Goal: Browse casually: Explore the website without a specific task or goal

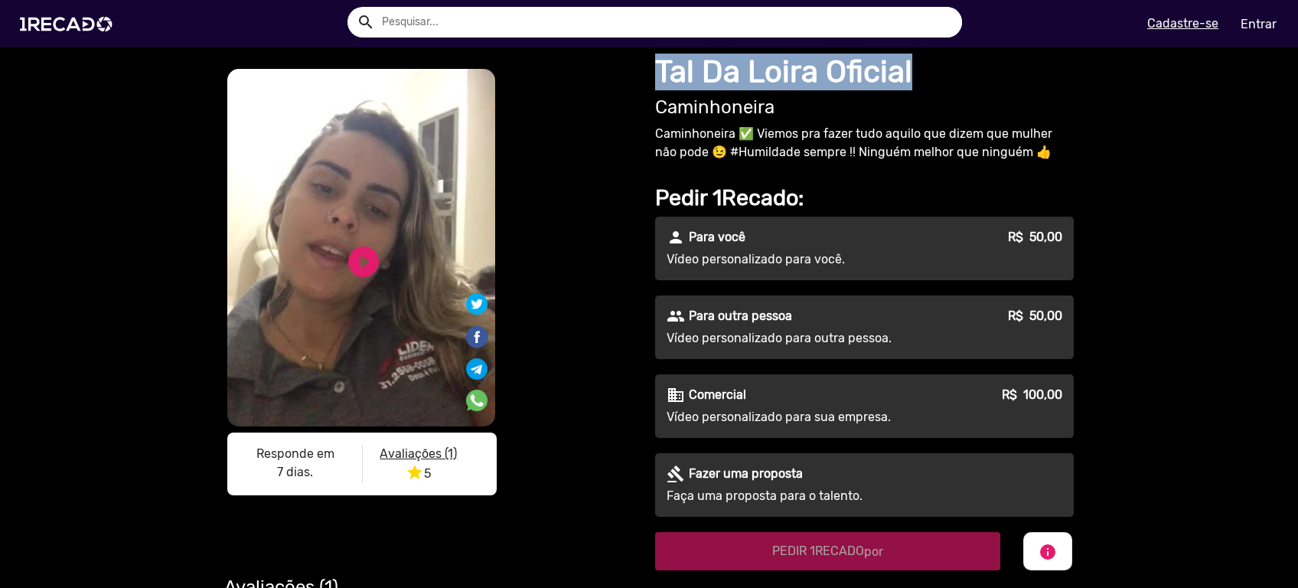
drag, startPoint x: 649, startPoint y: 73, endPoint x: 933, endPoint y: 67, distance: 284.7
click at [933, 67] on h1 "Tal Da Loira Oficial" at bounding box center [864, 72] width 419 height 37
copy h1 "Tal Da Loira Oficial"
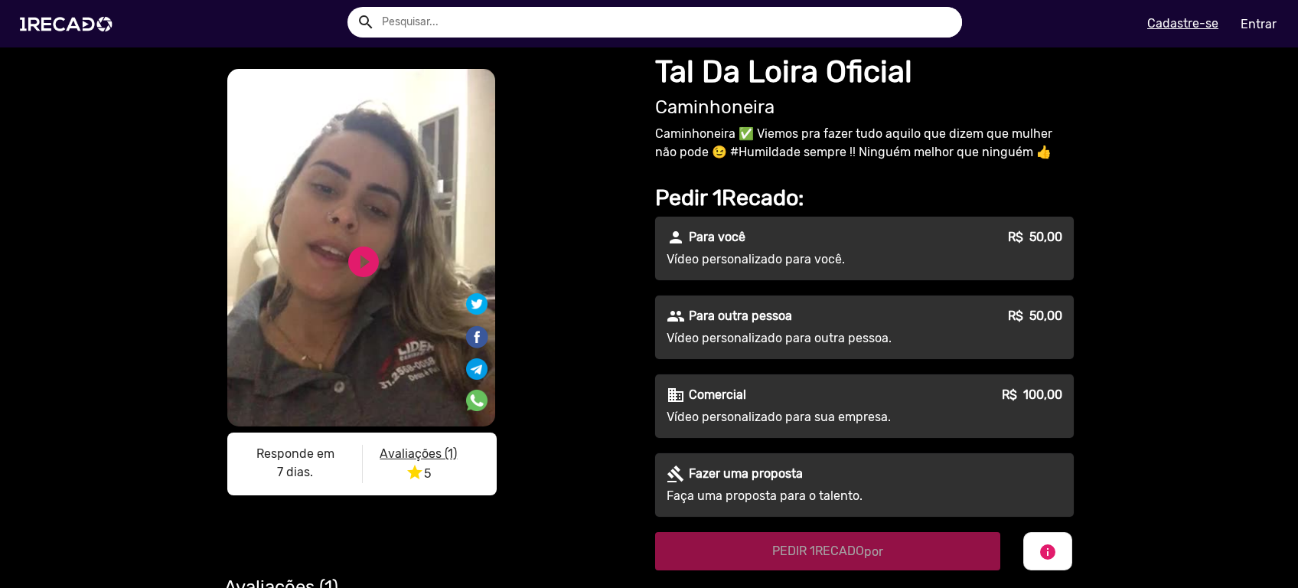
click at [796, 110] on h2 "Caminhoneira" at bounding box center [864, 107] width 419 height 22
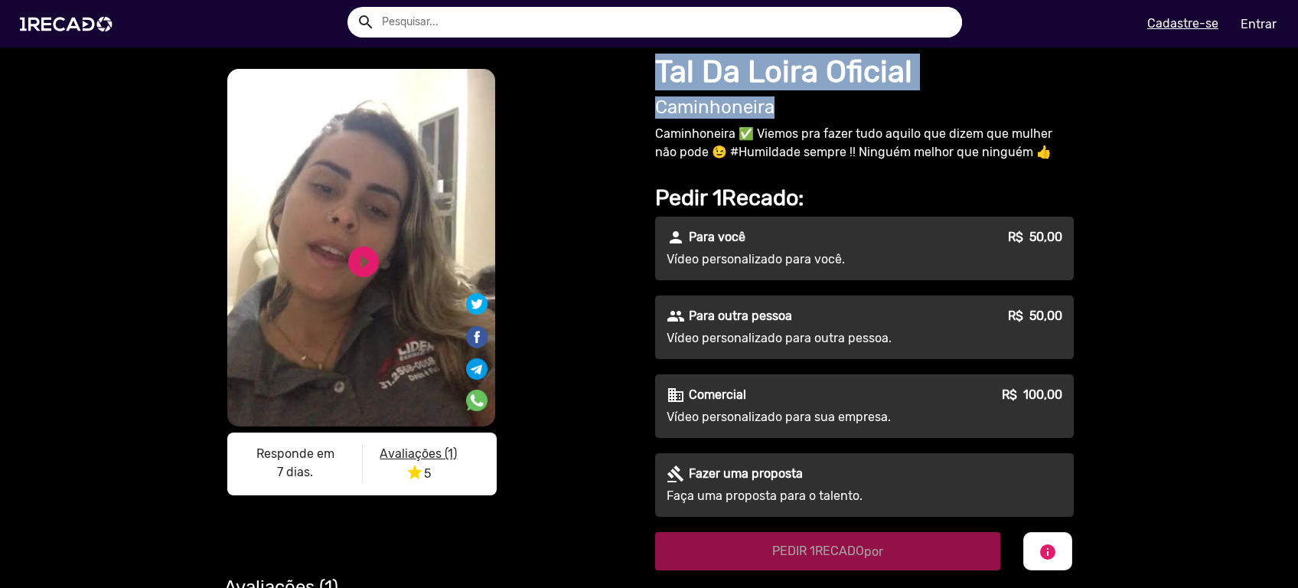
drag, startPoint x: 777, startPoint y: 110, endPoint x: 656, endPoint y: 73, distance: 126.6
click at [656, 73] on div "Tal Da Loira Oficial Caminhoneira" at bounding box center [864, 86] width 419 height 65
copy div "Tal Da Loira Oficial Caminhoneira"
drag, startPoint x: 38, startPoint y: 25, endPoint x: 46, endPoint y: 29, distance: 8.6
click at [39, 25] on img at bounding box center [69, 24] width 116 height 65
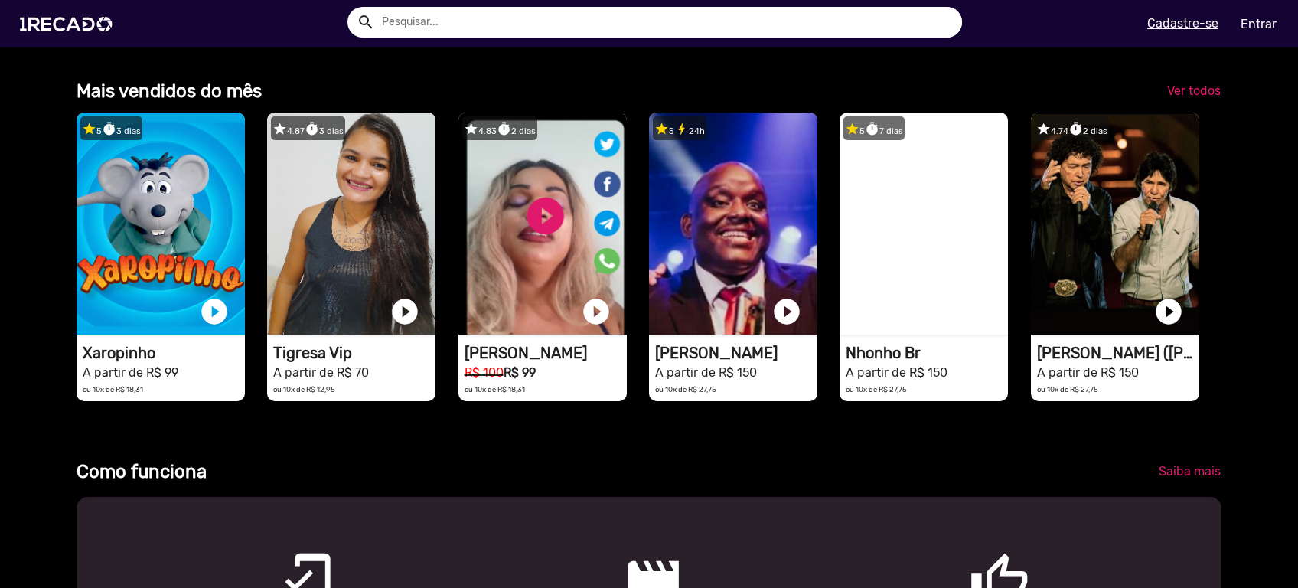
scroll to position [0, 1283]
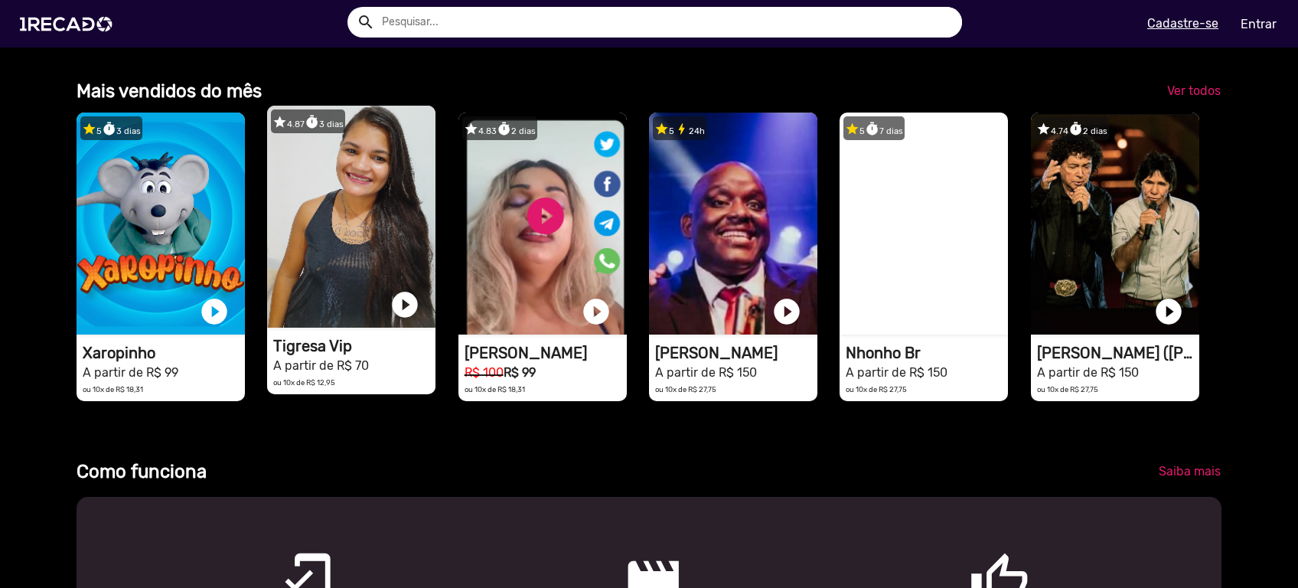
click at [385, 240] on video "1RECADO vídeos dedicados para fãs e empresas" at bounding box center [351, 217] width 168 height 222
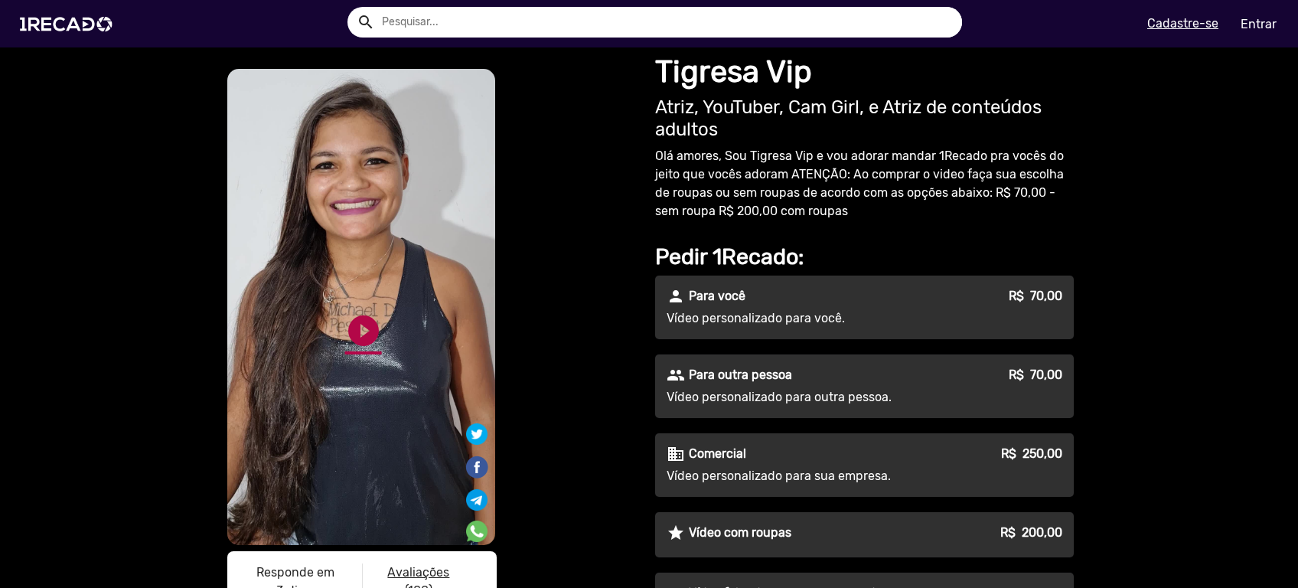
click at [365, 331] on link "play_circle_filled" at bounding box center [363, 330] width 37 height 37
